Goal: Book appointment/travel/reservation

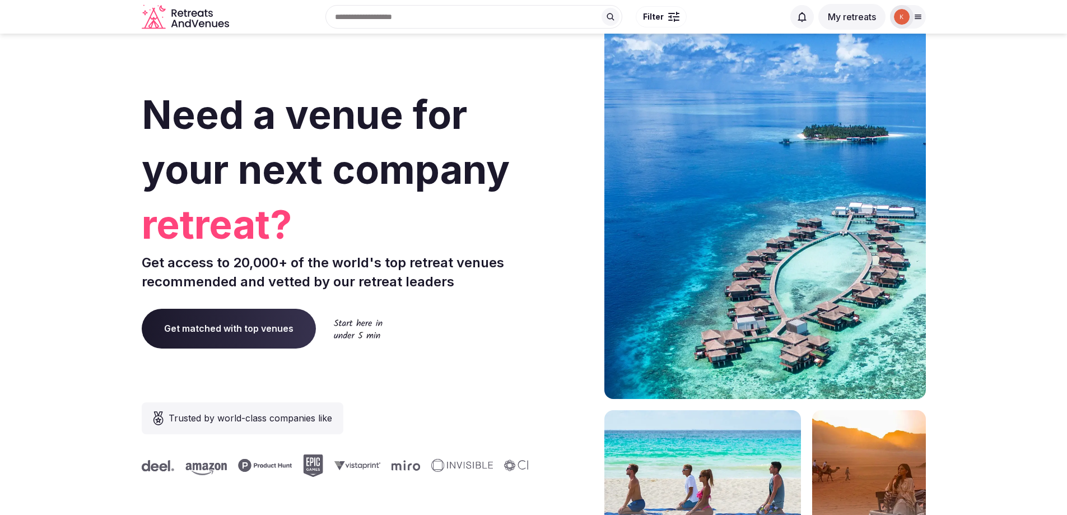
click at [862, 15] on button "My retreats" at bounding box center [851, 17] width 67 height 26
click at [915, 15] on icon at bounding box center [918, 17] width 6 height 4
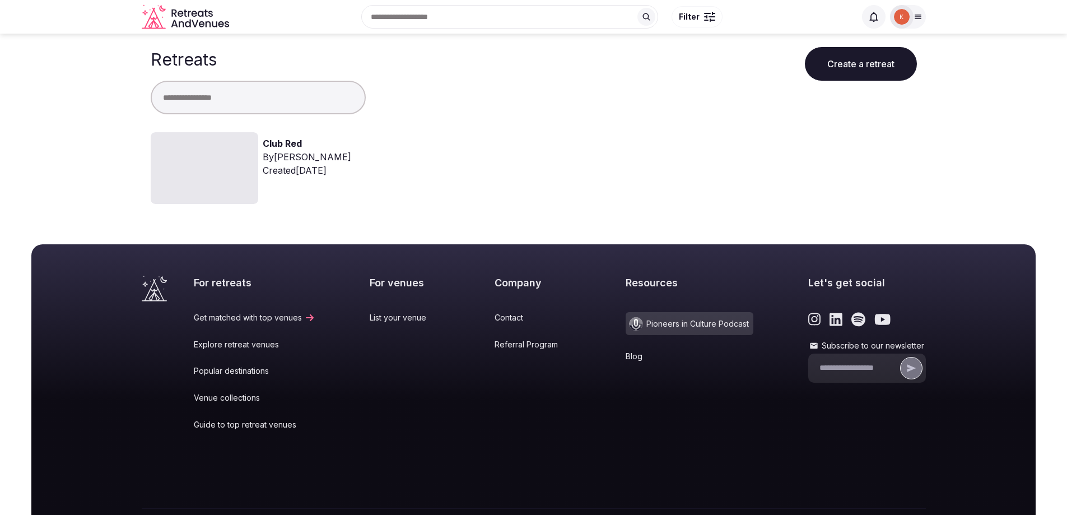
click at [852, 80] on link "Account" at bounding box center [869, 74] width 84 height 16
click at [201, 165] on icon at bounding box center [204, 168] width 27 height 27
click at [280, 141] on link "Club Red" at bounding box center [282, 144] width 39 height 15
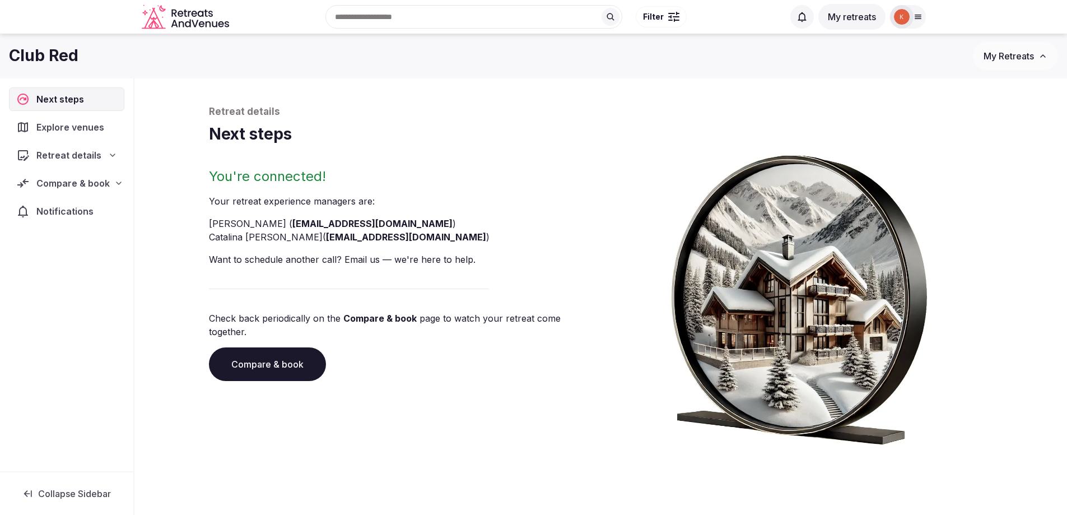
click at [80, 133] on span "Explore venues" at bounding box center [72, 126] width 72 height 13
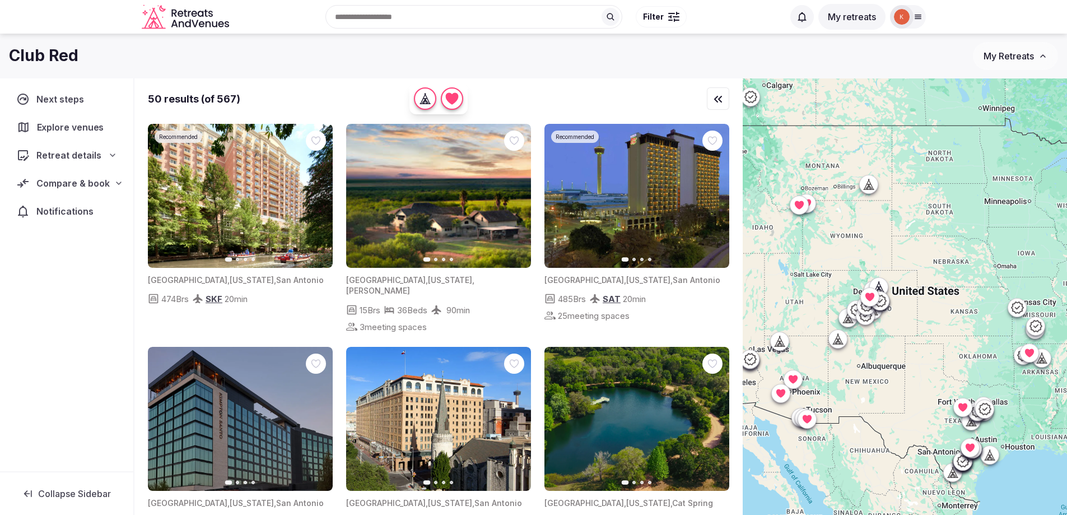
click at [71, 130] on span "Explore venues" at bounding box center [73, 126] width 72 height 13
click at [108, 183] on div "Compare & book" at bounding box center [67, 182] width 100 height 13
click at [67, 227] on span "Proposals requested (5)" at bounding box center [73, 231] width 93 height 22
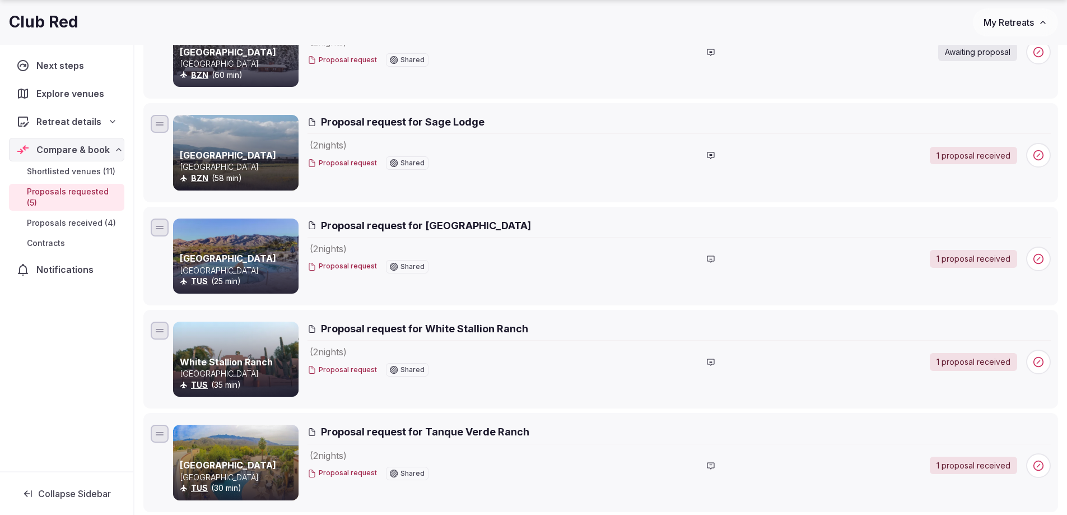
scroll to position [224, 0]
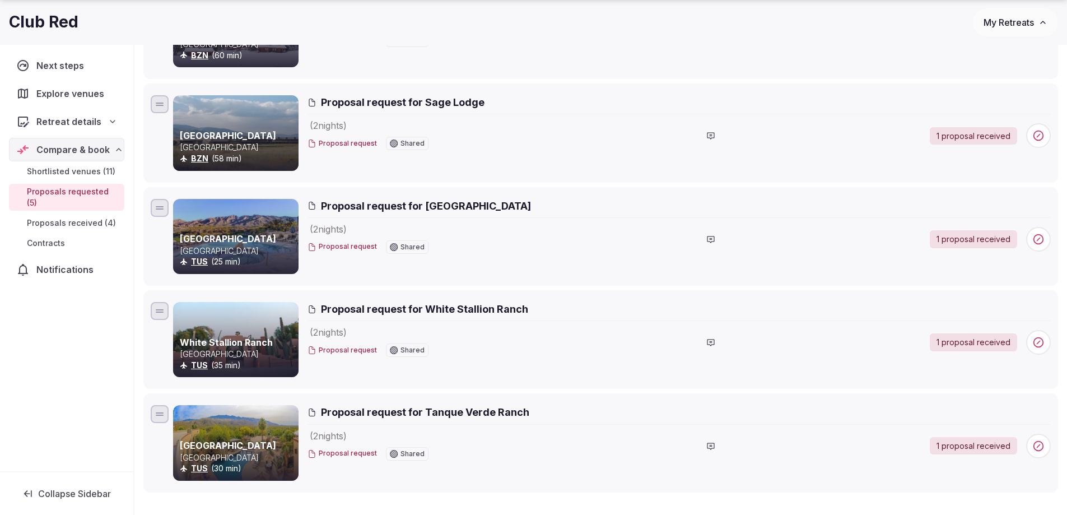
click at [464, 105] on span "Proposal request for Sage Lodge" at bounding box center [403, 102] width 164 height 14
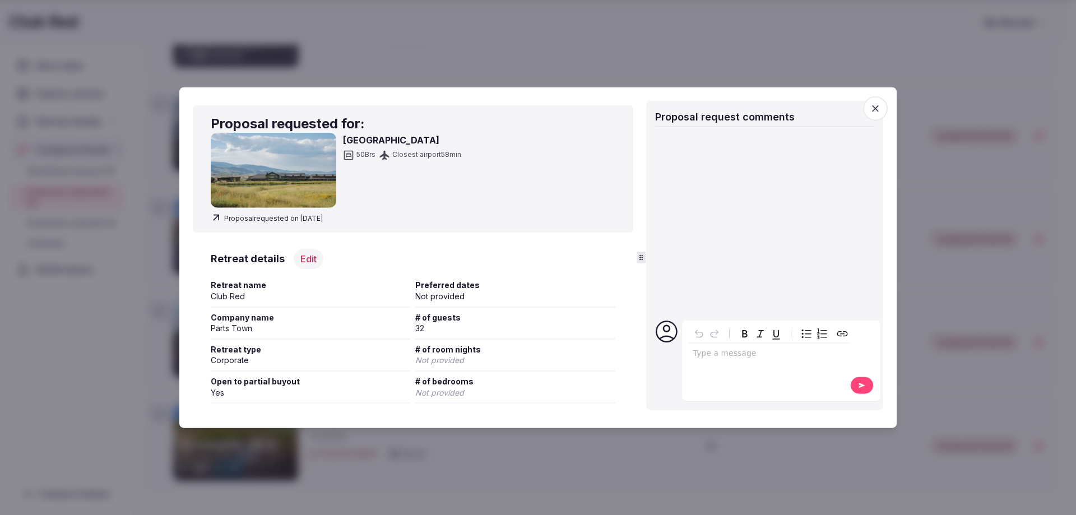
click at [301, 194] on img at bounding box center [273, 170] width 125 height 75
click at [302, 216] on span "Proposal requested on [DATE]" at bounding box center [267, 217] width 112 height 11
click at [213, 218] on icon at bounding box center [216, 217] width 11 height 11
click at [889, 109] on div "Proposal request Proposal request Proposal requested for: [GEOGRAPHIC_DATA] 50 …" at bounding box center [537, 257] width 717 height 341
click at [880, 111] on icon "button" at bounding box center [874, 108] width 11 height 11
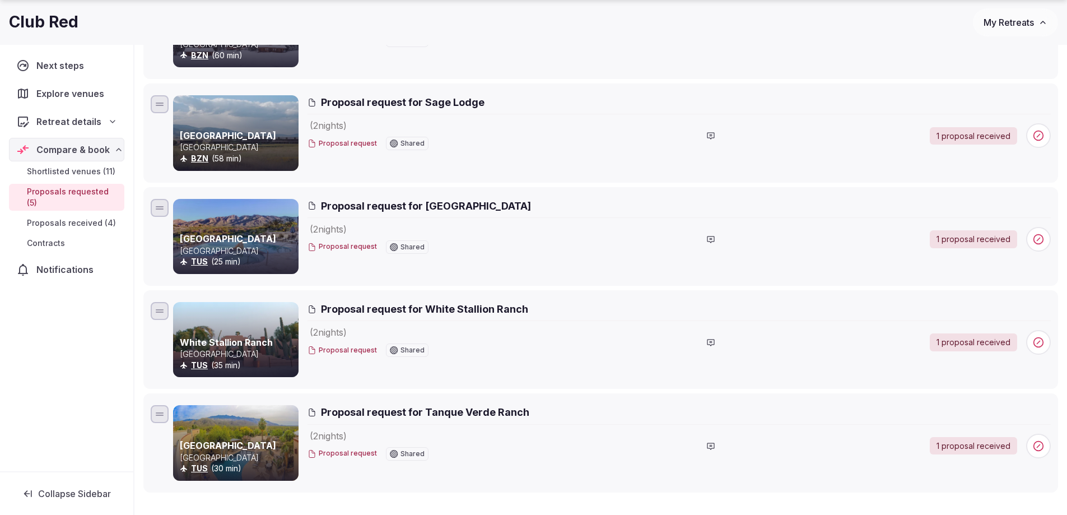
click at [80, 217] on span "Proposals received (4)" at bounding box center [71, 222] width 89 height 11
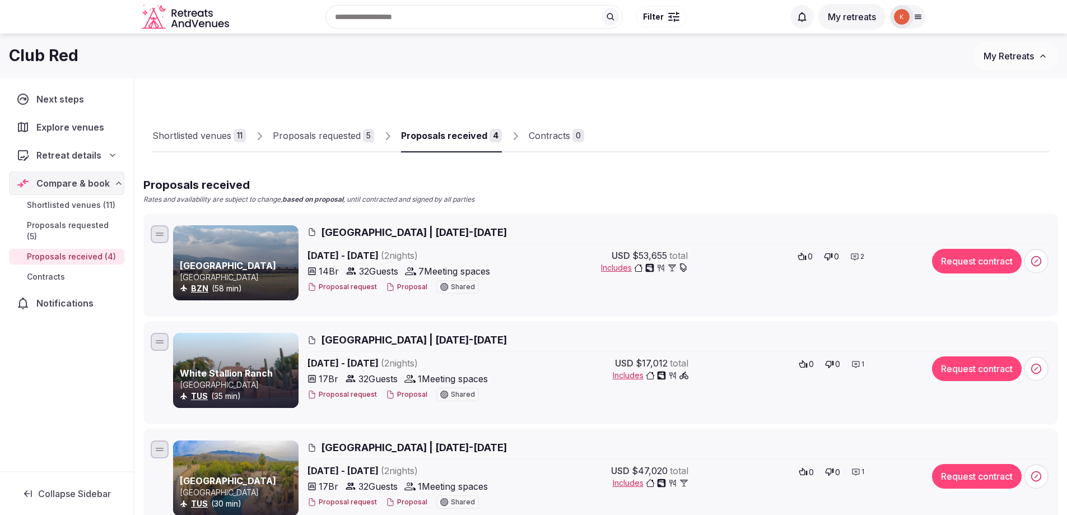
click at [255, 249] on div at bounding box center [235, 262] width 125 height 75
click at [358, 236] on span "[GEOGRAPHIC_DATA] | [DATE]-[DATE]" at bounding box center [414, 232] width 186 height 14
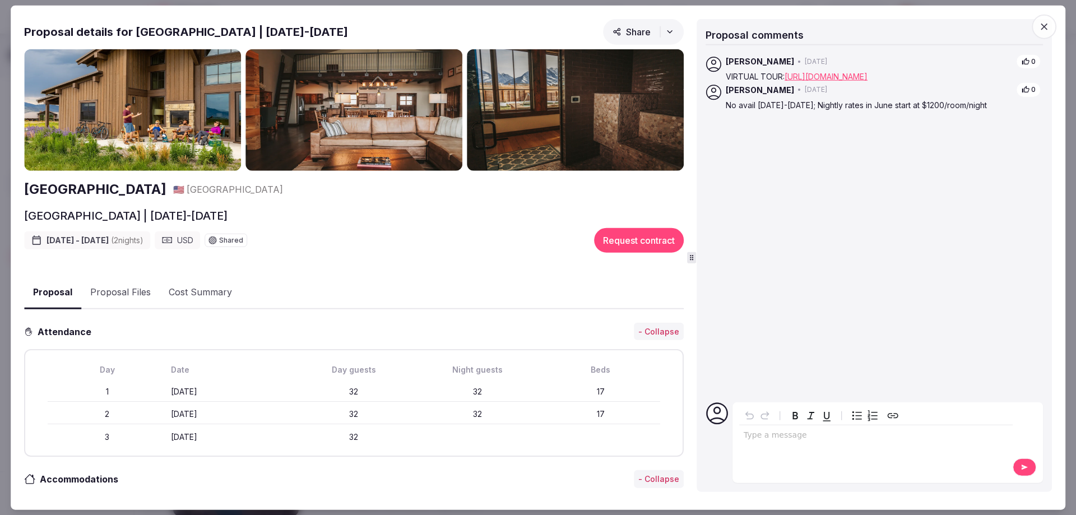
click at [906, 157] on div "[PERSON_NAME] • [DATE] 0 No avail [DATE]-[DATE]; Nightly rates in June start at…" at bounding box center [873, 220] width 337 height 343
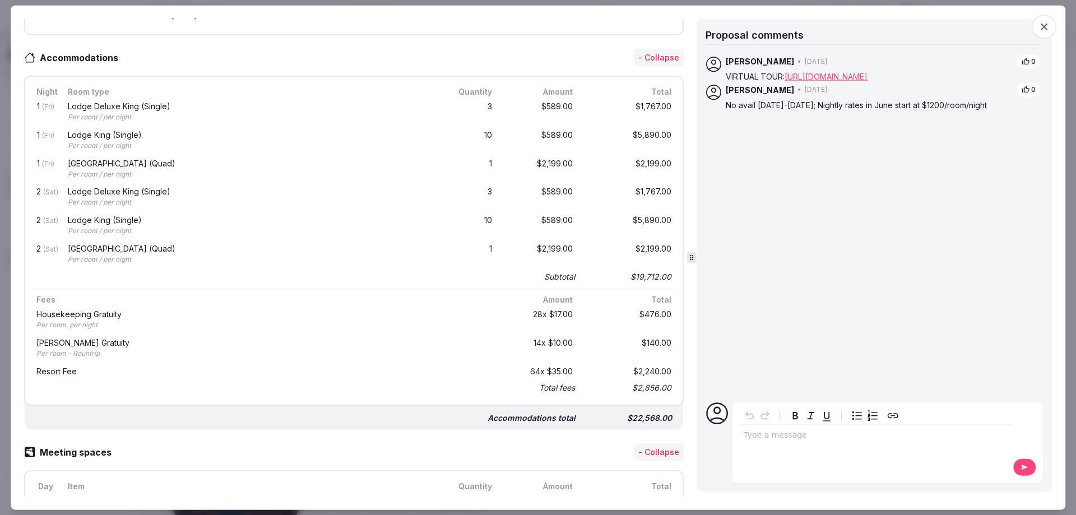
scroll to position [448, 0]
